Goal: Information Seeking & Learning: Learn about a topic

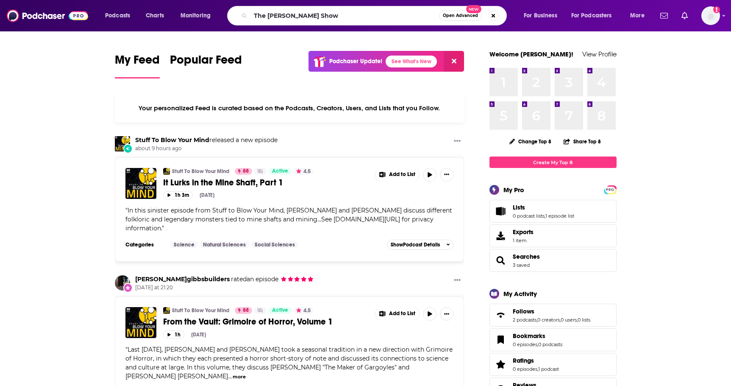
type input "The [PERSON_NAME] Show"
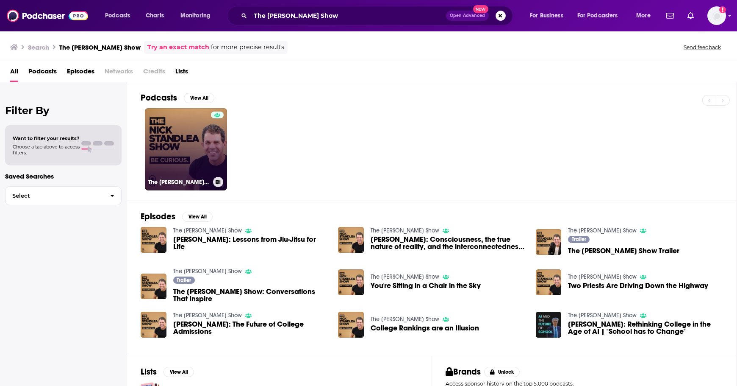
click at [175, 128] on link "The [PERSON_NAME] Show" at bounding box center [186, 149] width 82 height 82
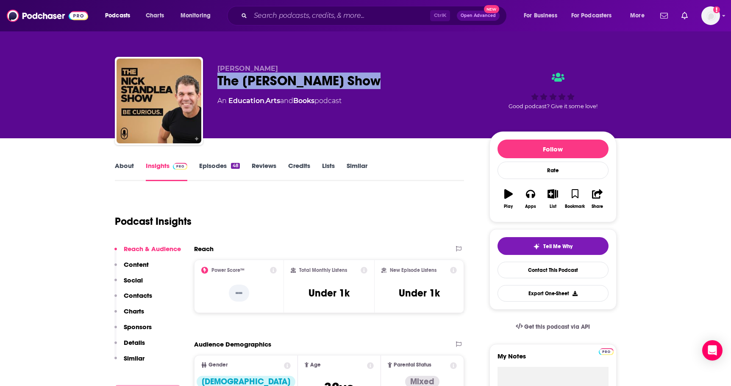
drag, startPoint x: 218, startPoint y: 80, endPoint x: 366, endPoint y: 78, distance: 147.4
click at [366, 78] on div "The [PERSON_NAME] Show" at bounding box center [346, 80] width 258 height 17
copy h2 "The [PERSON_NAME] Show"
click at [270, 112] on div "[PERSON_NAME] The [PERSON_NAME] Show An Education , Arts and Books podcast" at bounding box center [346, 98] width 258 height 68
click at [302, 10] on input "Search podcasts, credits, & more..." at bounding box center [340, 16] width 180 height 14
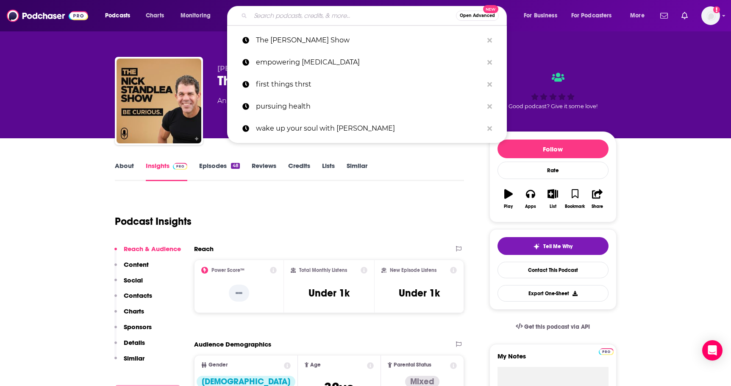
paste input "The Inspire Health by [PERSON_NAME]"
type input "The Inspire Health by [PERSON_NAME]"
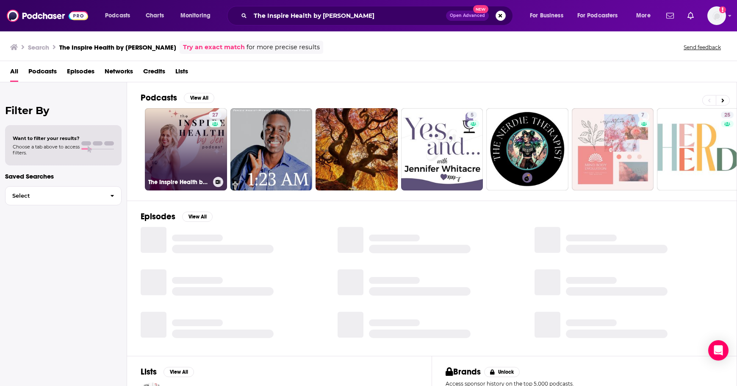
click at [177, 142] on link "27 The Inspire Health by [PERSON_NAME]" at bounding box center [186, 149] width 82 height 82
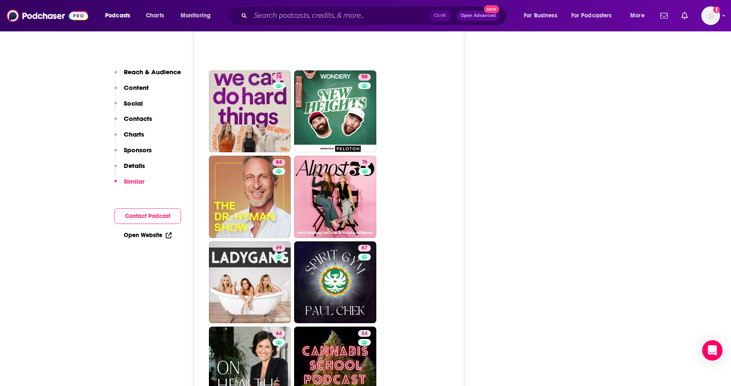
scroll to position [1440, 0]
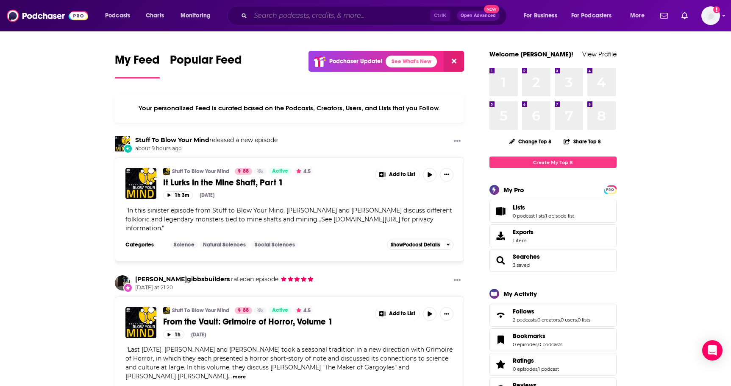
click at [314, 19] on input "Search podcasts, credits, & more..." at bounding box center [340, 16] width 180 height 14
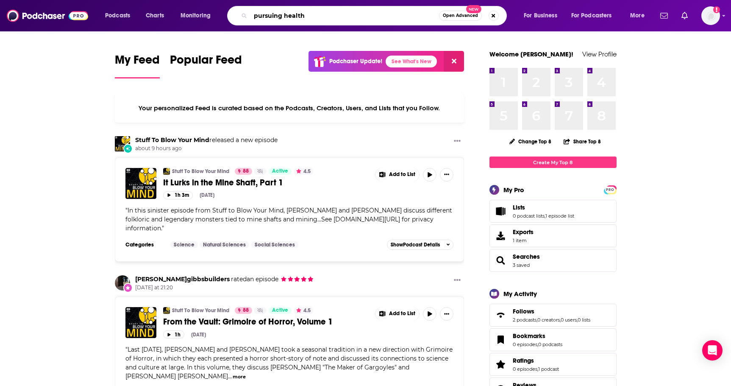
type input "pursuing health"
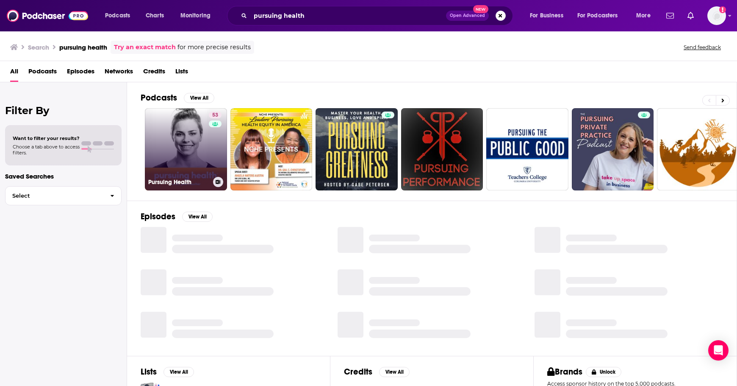
click at [175, 148] on link "53 Pursuing Health" at bounding box center [186, 149] width 82 height 82
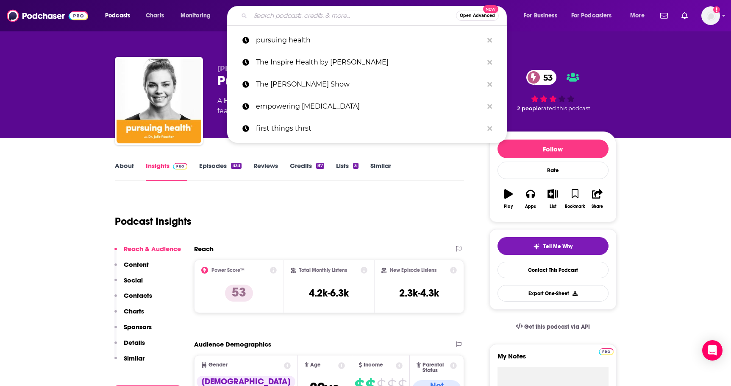
click at [307, 19] on input "Search podcasts, credits, & more..." at bounding box center [352, 16] width 205 height 14
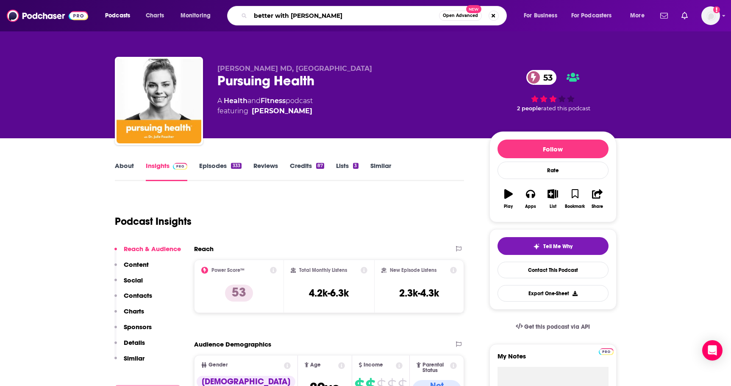
type input "better with dr. stephanie"
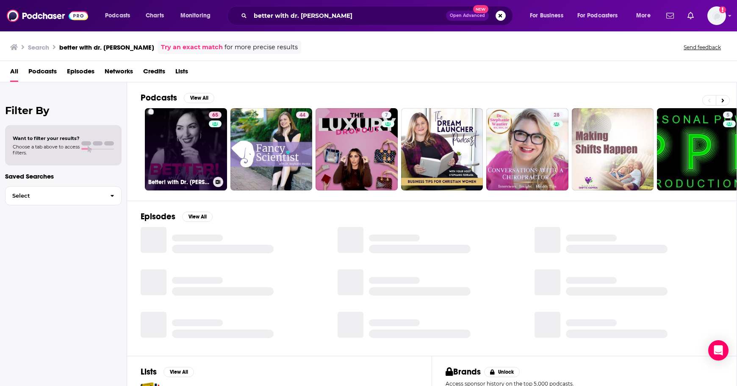
click at [196, 133] on link "65 Better! with Dr. Stephanie" at bounding box center [186, 149] width 82 height 82
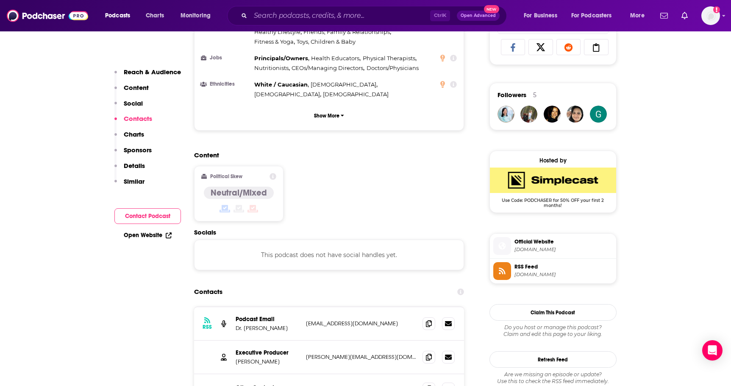
scroll to position [565, 0]
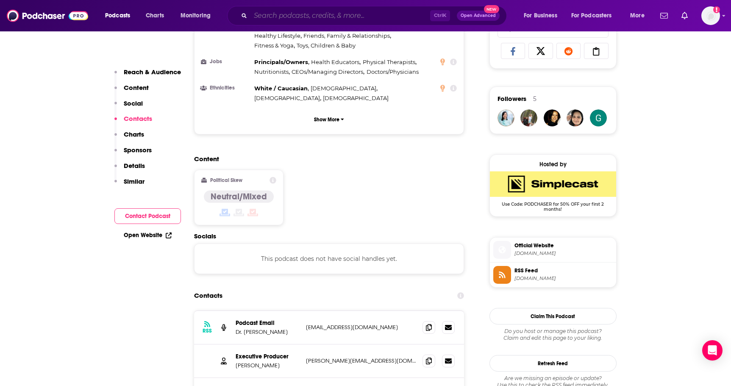
click at [300, 11] on input "Search podcasts, credits, & more..." at bounding box center [340, 16] width 180 height 14
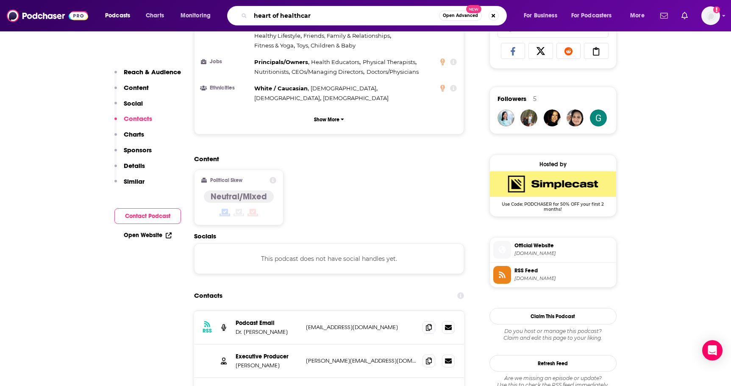
type input "heart of healthcare"
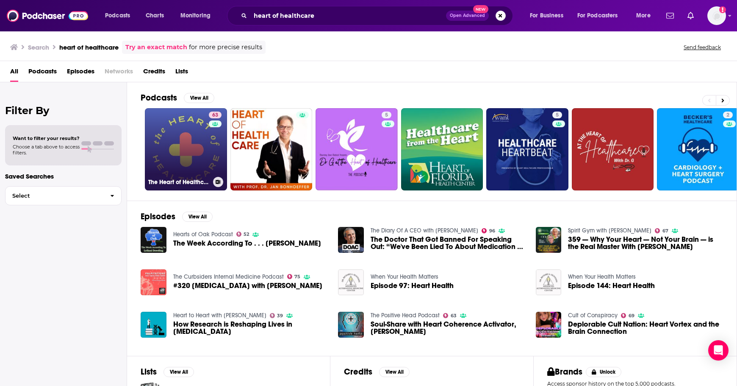
click at [178, 159] on link "63 The Heart of Healthcare | A Digital Health Podcast" at bounding box center [186, 149] width 82 height 82
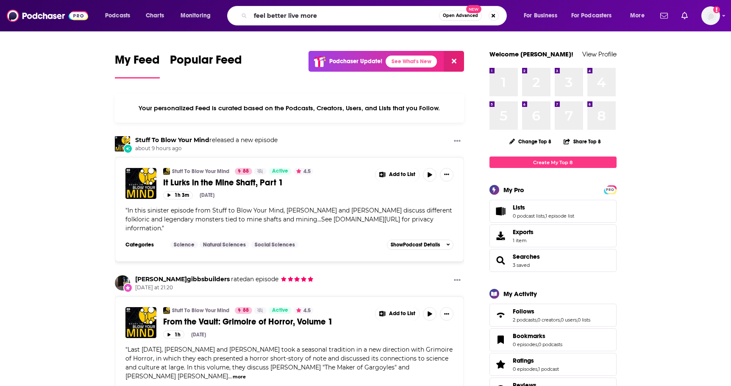
type input "feel better live more"
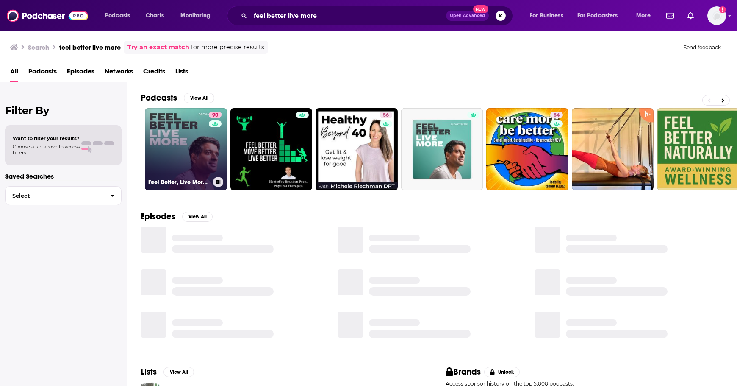
click at [189, 129] on link "90 Feel Better, Live More with Dr Rangan Chatterjee" at bounding box center [186, 149] width 82 height 82
